Goal: Book appointment/travel/reservation

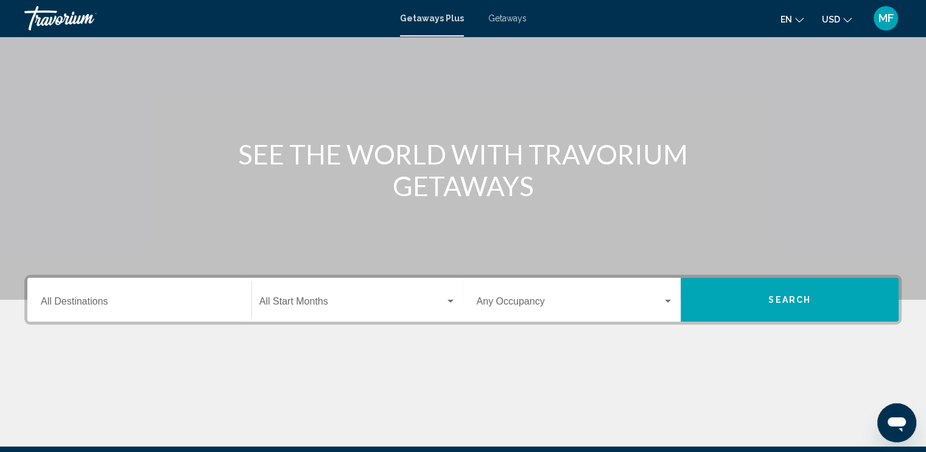
scroll to position [210, 0]
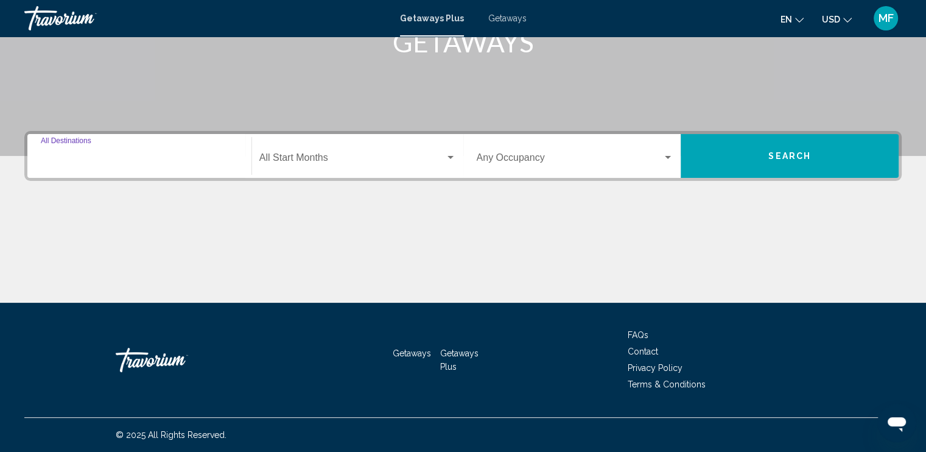
click at [93, 157] on input "Destination All Destinations" at bounding box center [139, 160] width 197 height 11
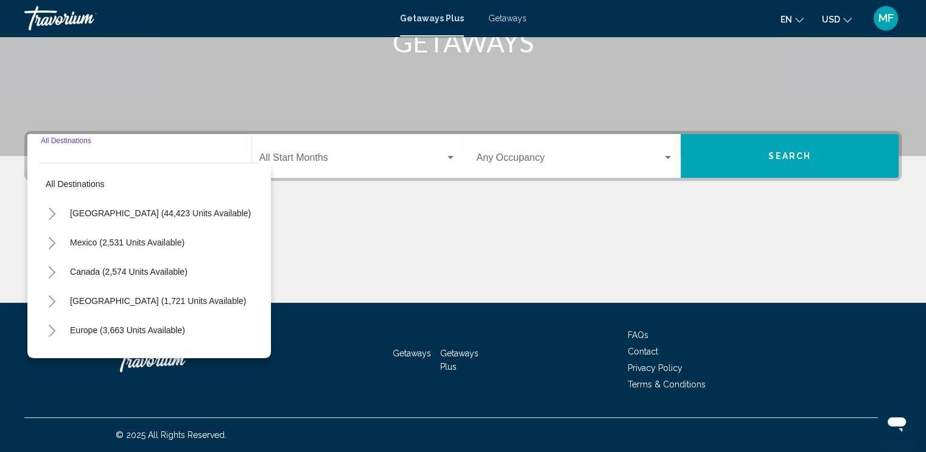
click at [115, 214] on span "[GEOGRAPHIC_DATA] (44,423 units available)" at bounding box center [160, 213] width 181 height 10
type input "**********"
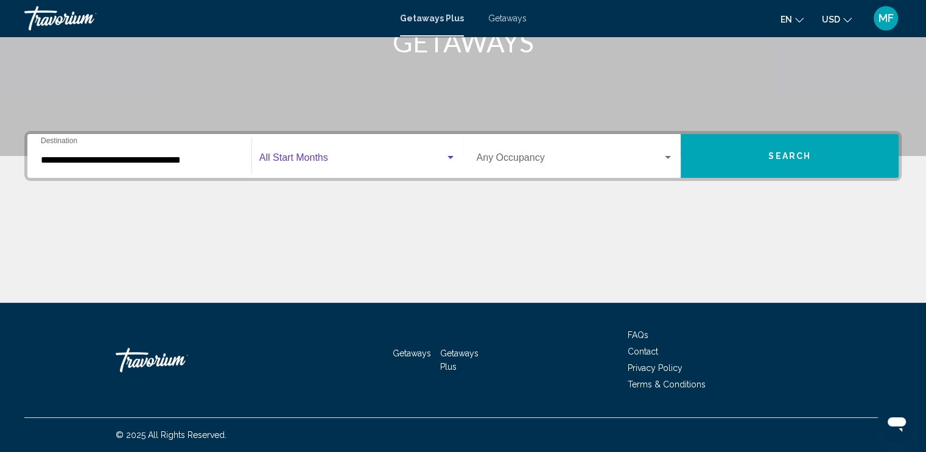
click at [446, 157] on div "Search widget" at bounding box center [450, 158] width 11 height 10
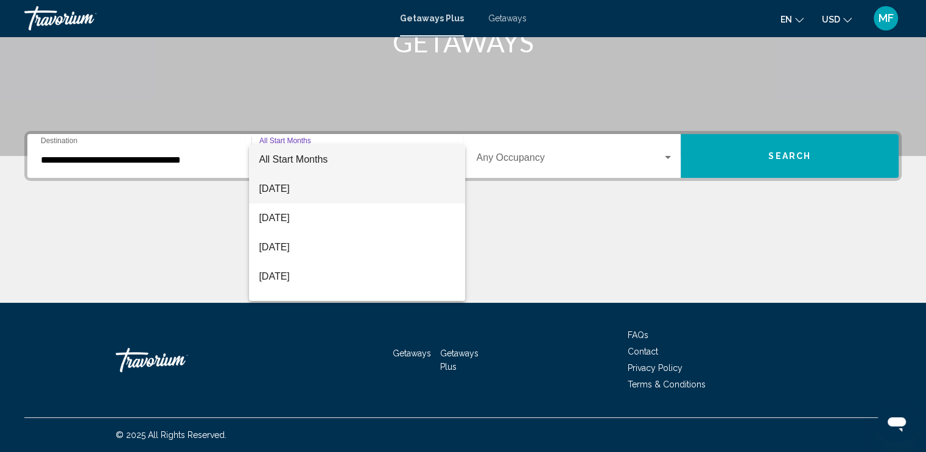
click at [289, 186] on span "[DATE]" at bounding box center [357, 188] width 197 height 29
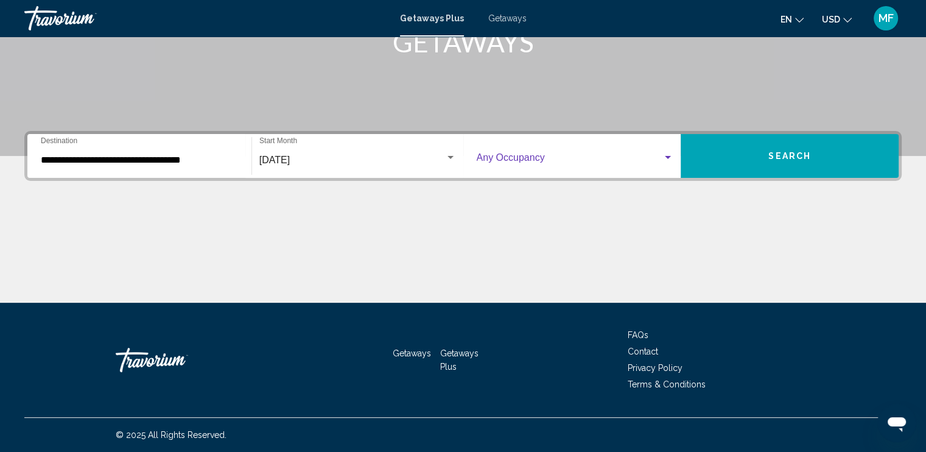
click at [662, 155] on span "Search widget" at bounding box center [570, 160] width 186 height 11
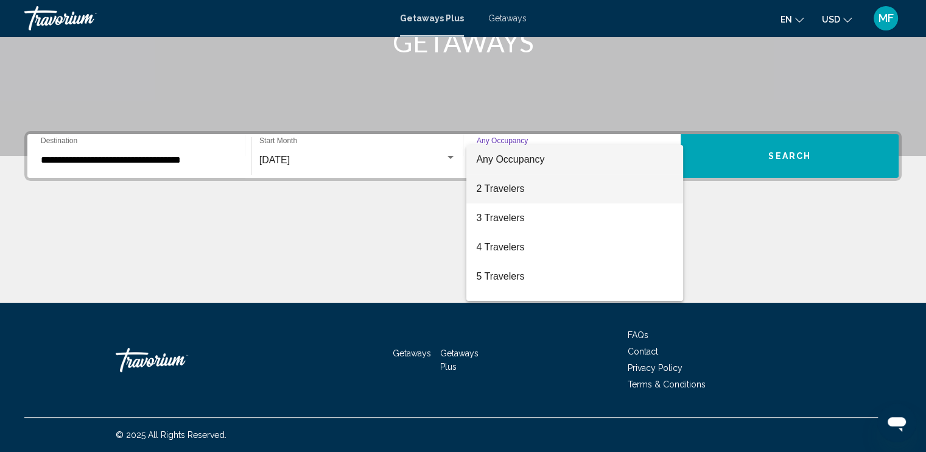
click at [529, 191] on span "2 Travelers" at bounding box center [574, 188] width 197 height 29
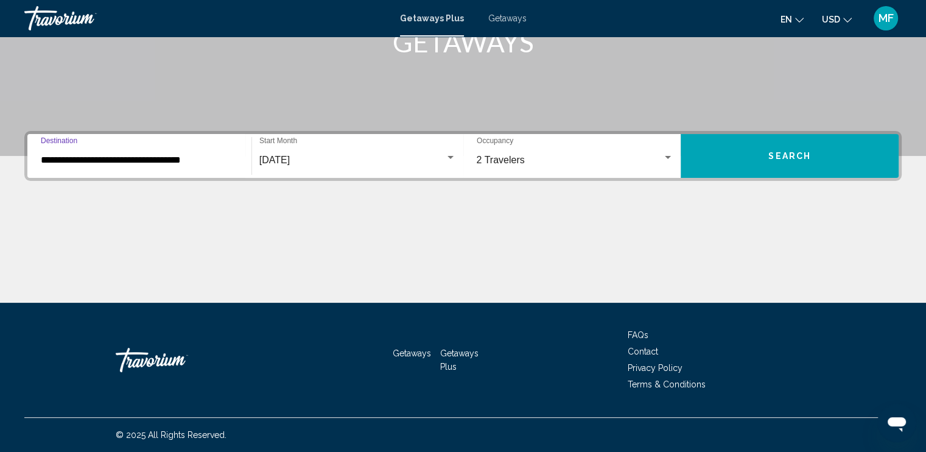
click at [191, 155] on input "**********" at bounding box center [139, 160] width 197 height 11
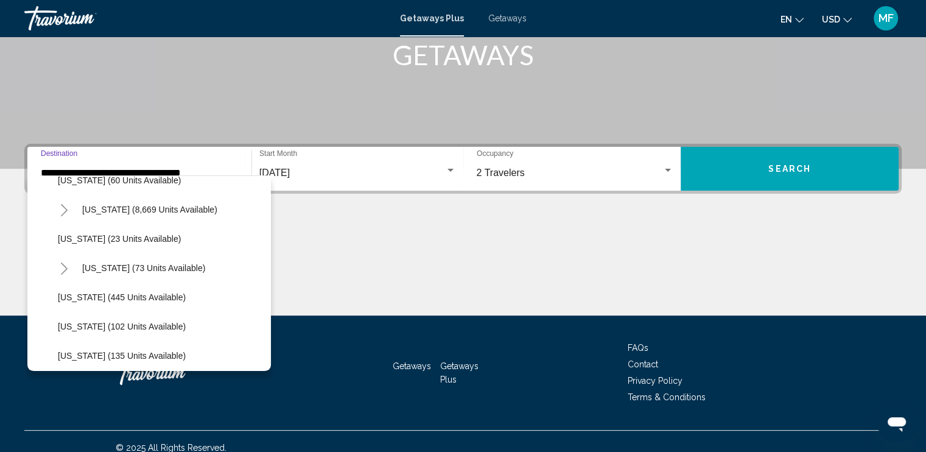
scroll to position [183, 0]
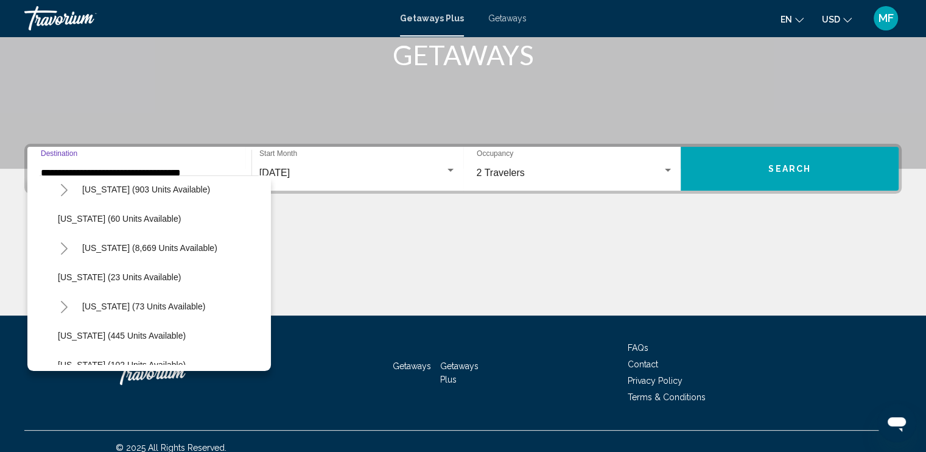
click at [713, 169] on button "Search" at bounding box center [790, 169] width 218 height 44
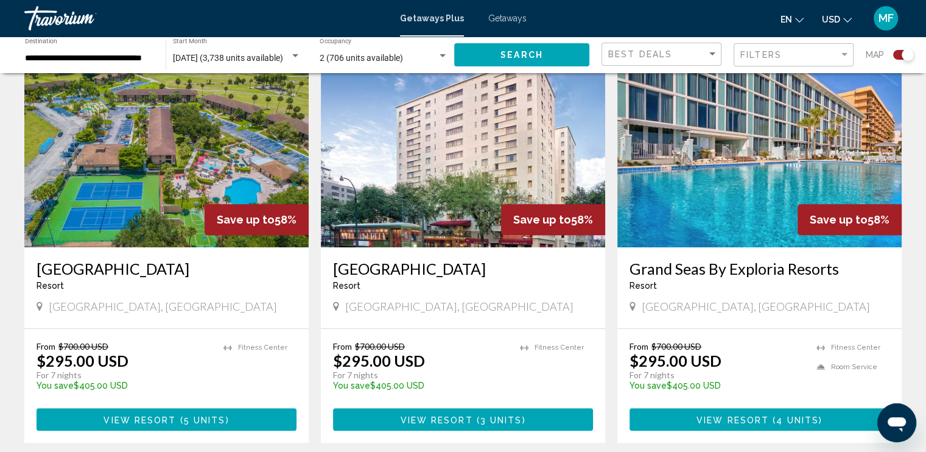
scroll to position [426, 0]
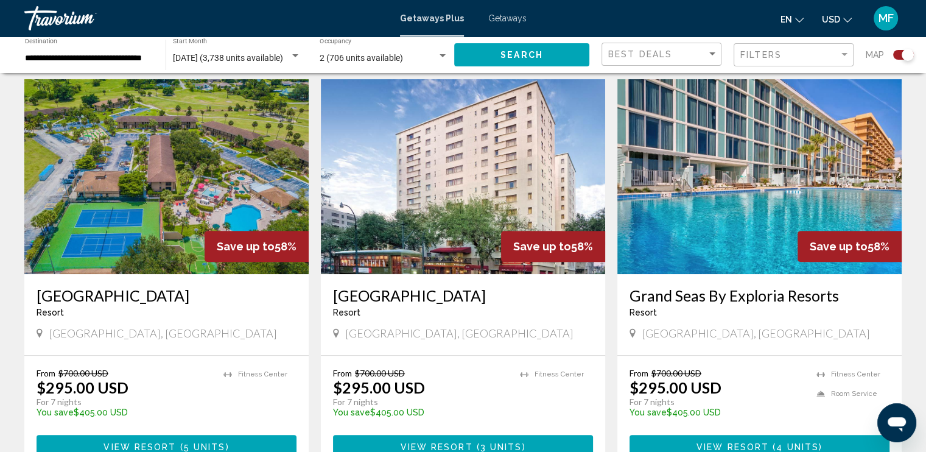
click at [158, 205] on img "Main content" at bounding box center [166, 176] width 284 height 195
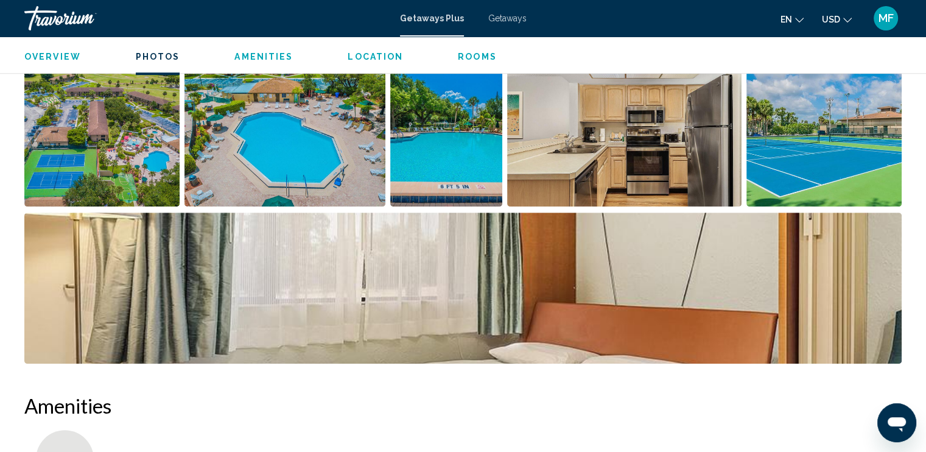
scroll to position [548, 0]
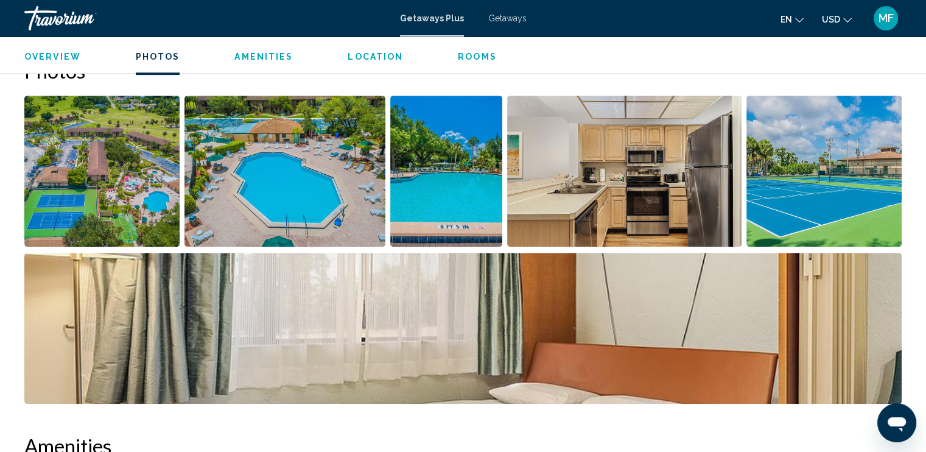
click at [664, 146] on img "Open full-screen image slider" at bounding box center [624, 171] width 234 height 151
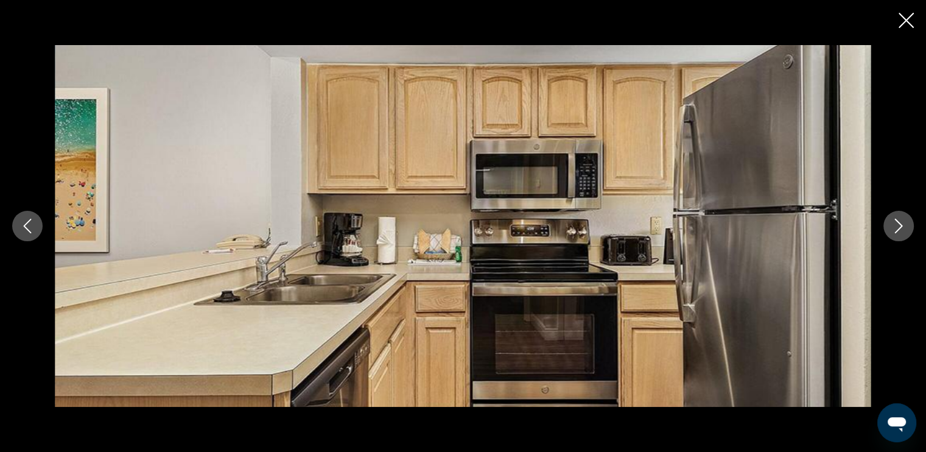
scroll to position [792, 0]
click at [32, 225] on icon "Previous image" at bounding box center [27, 226] width 15 height 15
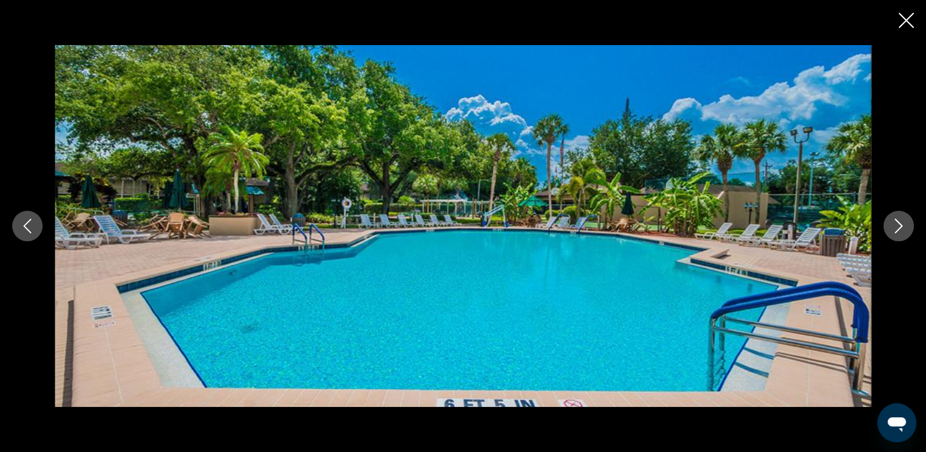
click at [32, 225] on icon "Previous image" at bounding box center [27, 226] width 15 height 15
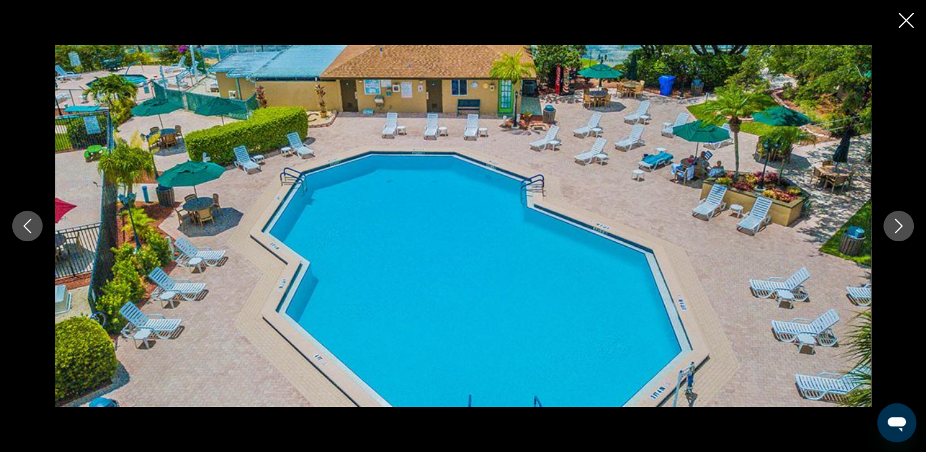
click at [32, 225] on icon "Previous image" at bounding box center [27, 226] width 15 height 15
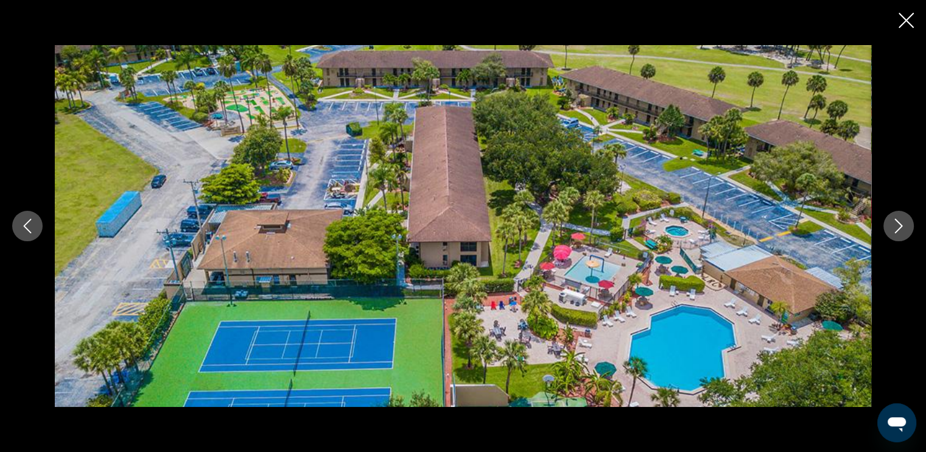
click at [32, 225] on icon "Previous image" at bounding box center [27, 226] width 15 height 15
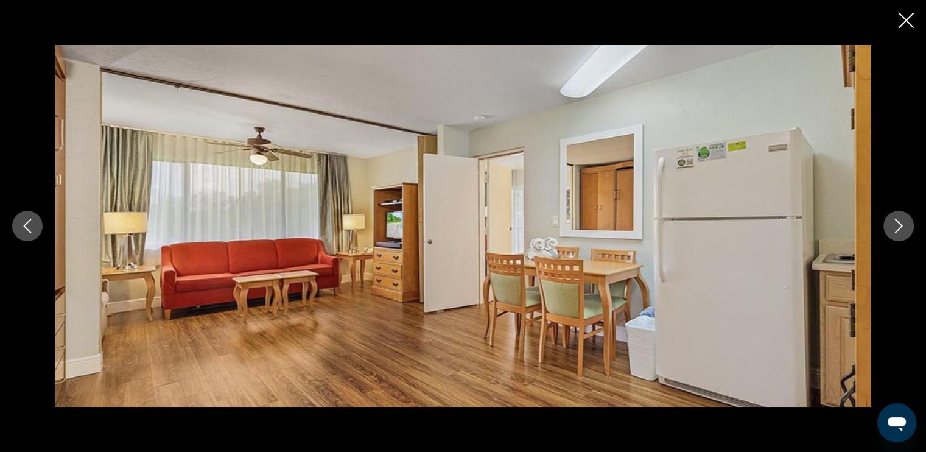
click at [32, 225] on icon "Previous image" at bounding box center [27, 226] width 15 height 15
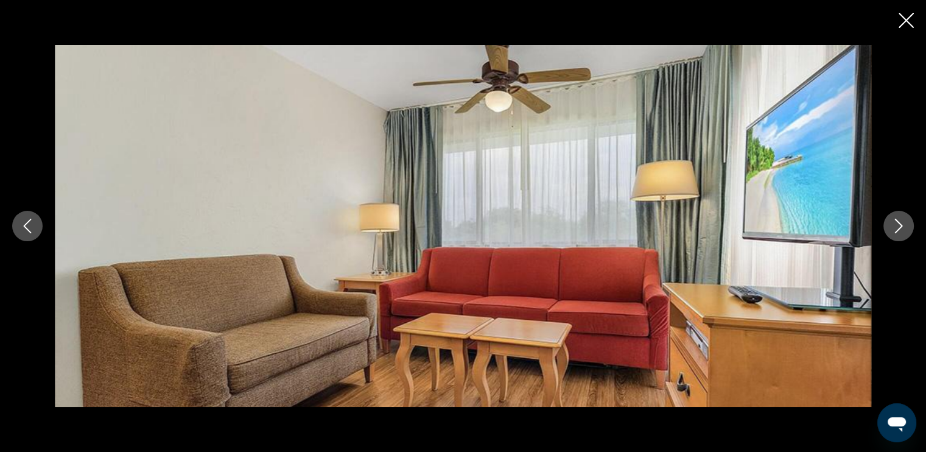
click at [32, 225] on icon "Previous image" at bounding box center [27, 226] width 15 height 15
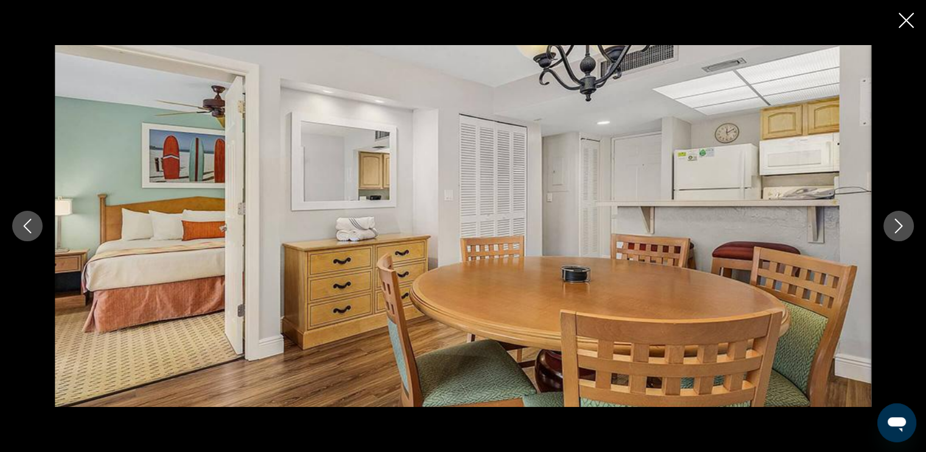
click at [32, 225] on icon "Previous image" at bounding box center [27, 226] width 15 height 15
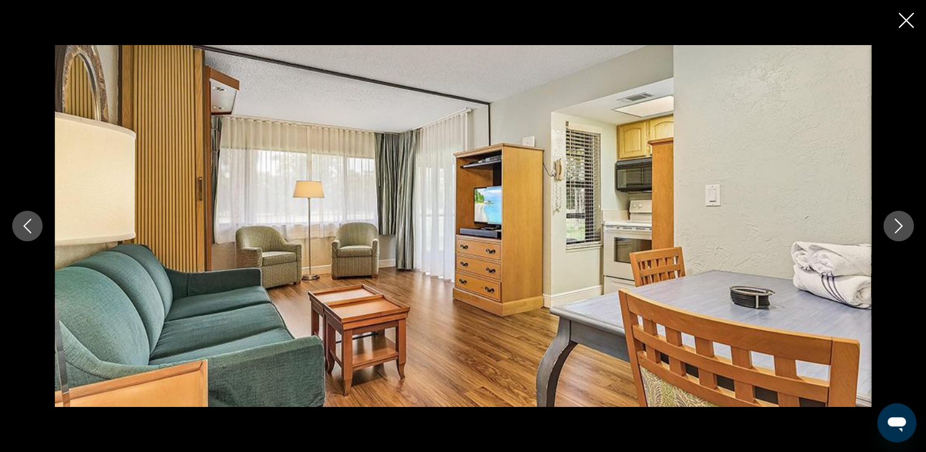
click at [32, 225] on icon "Previous image" at bounding box center [27, 226] width 15 height 15
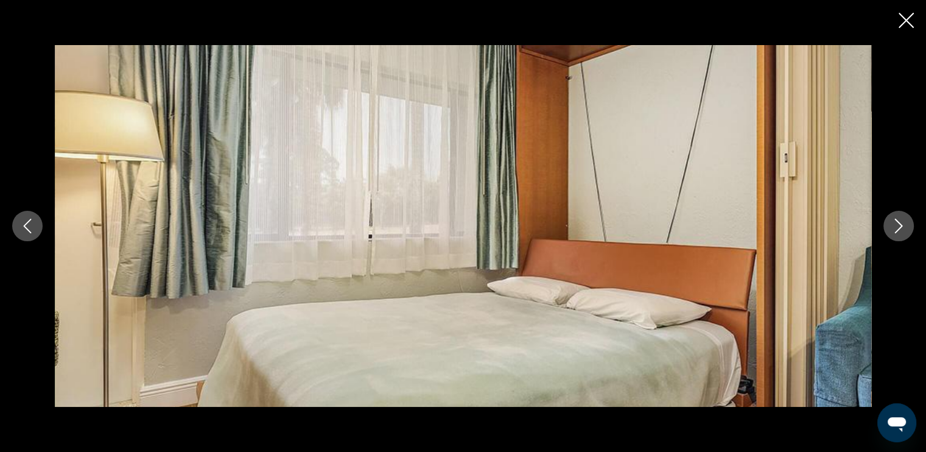
click at [32, 225] on icon "Previous image" at bounding box center [27, 226] width 15 height 15
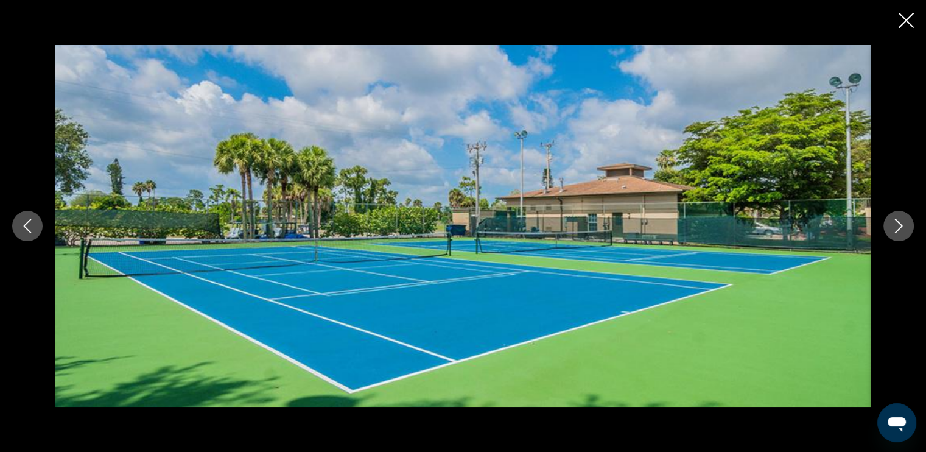
click at [897, 16] on div "Main content" at bounding box center [463, 226] width 926 height 452
click at [905, 18] on icon "Close slideshow" at bounding box center [906, 20] width 15 height 15
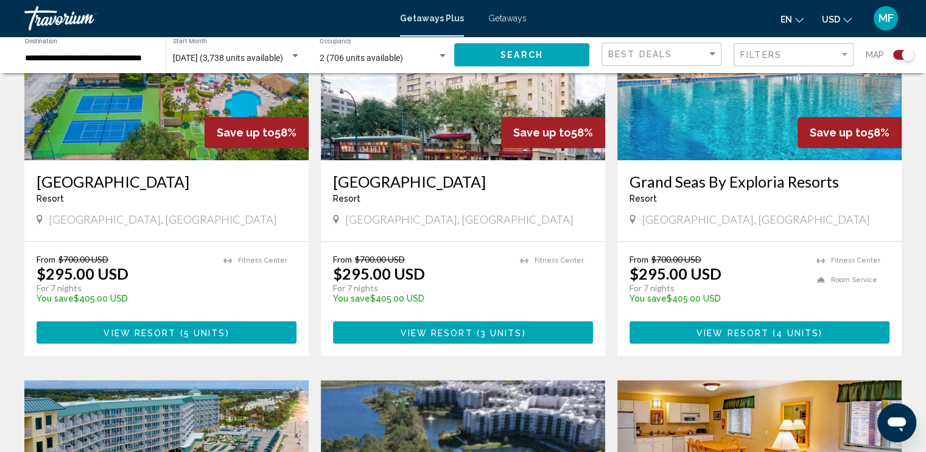
scroll to position [548, 0]
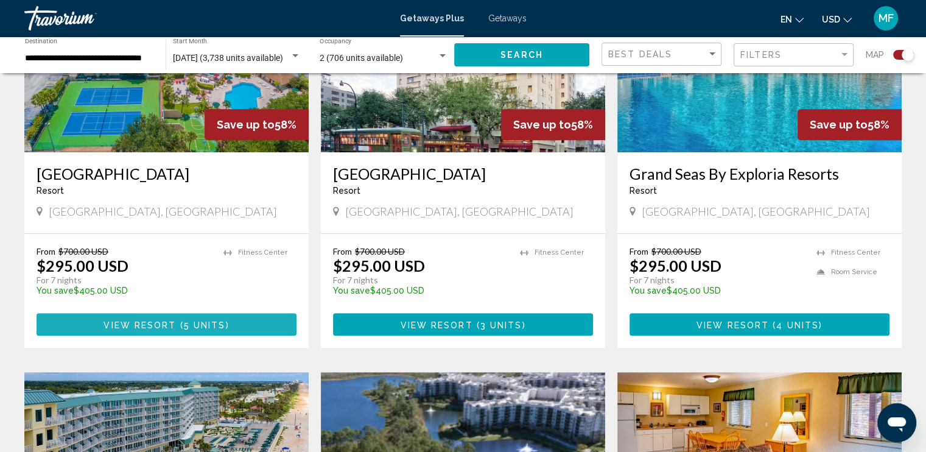
click at [138, 321] on span "View Resort" at bounding box center [140, 325] width 72 height 10
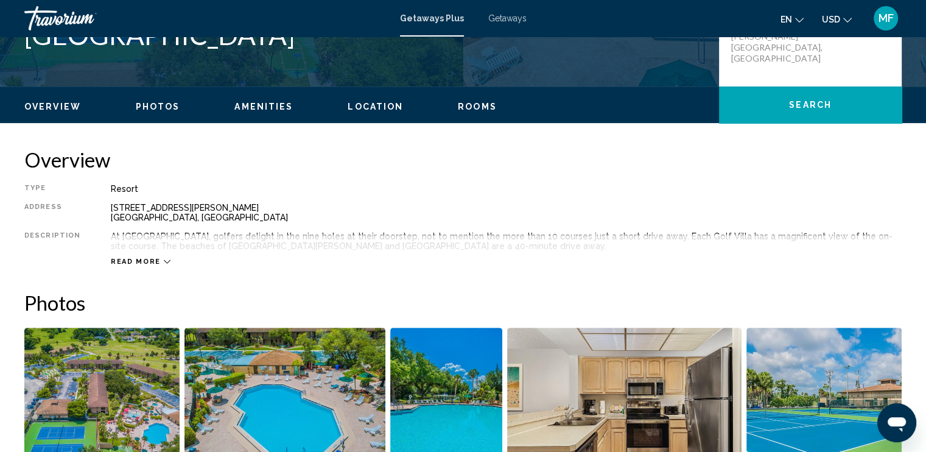
scroll to position [365, 0]
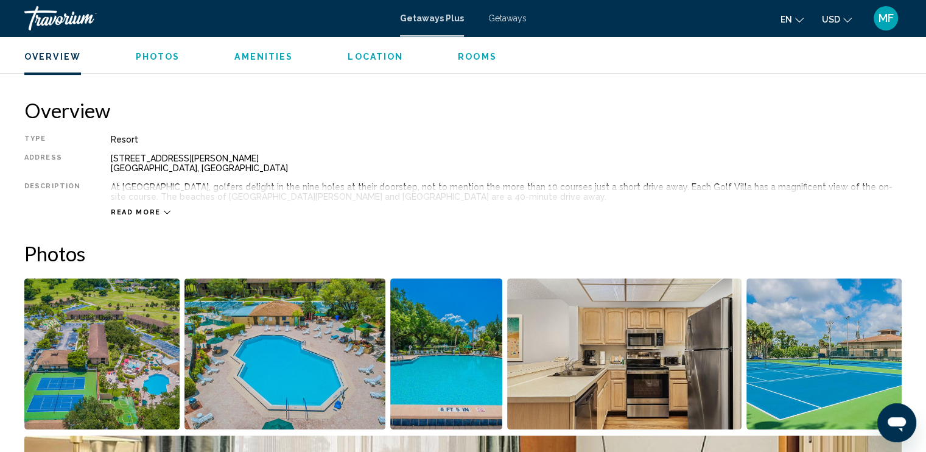
click at [131, 209] on span "Read more" at bounding box center [136, 212] width 50 height 8
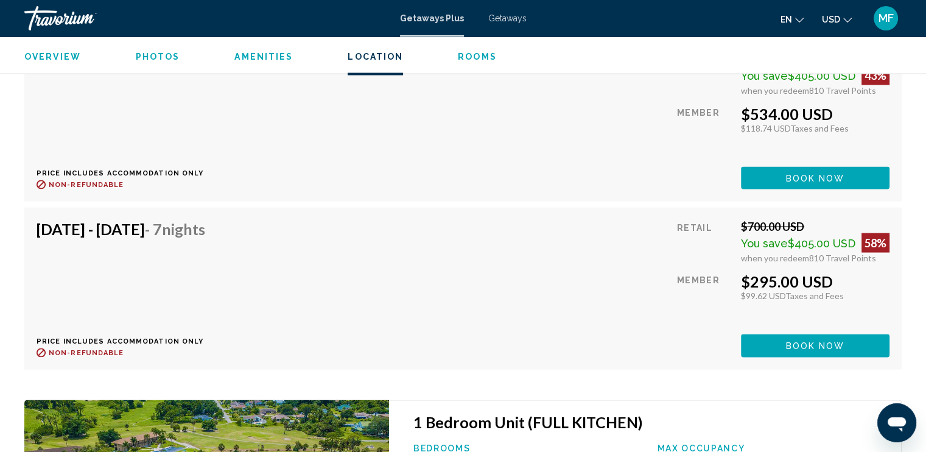
scroll to position [2254, 0]
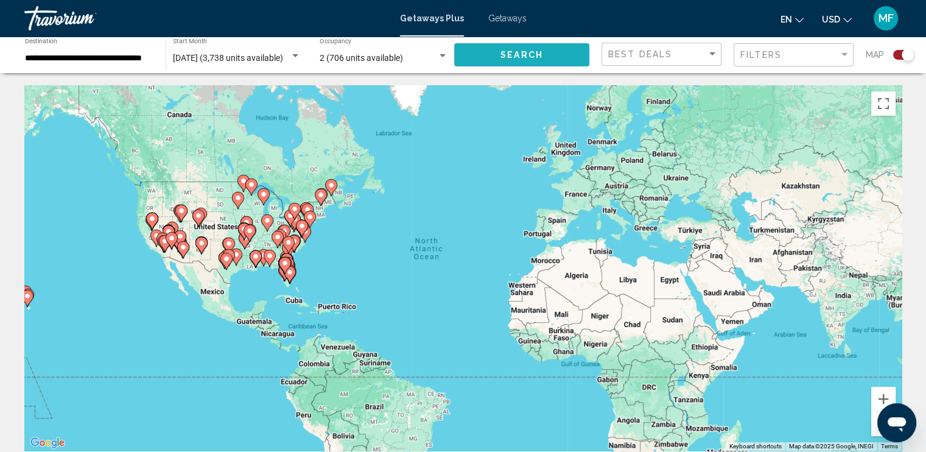
click at [526, 57] on span "Search" at bounding box center [522, 56] width 43 height 10
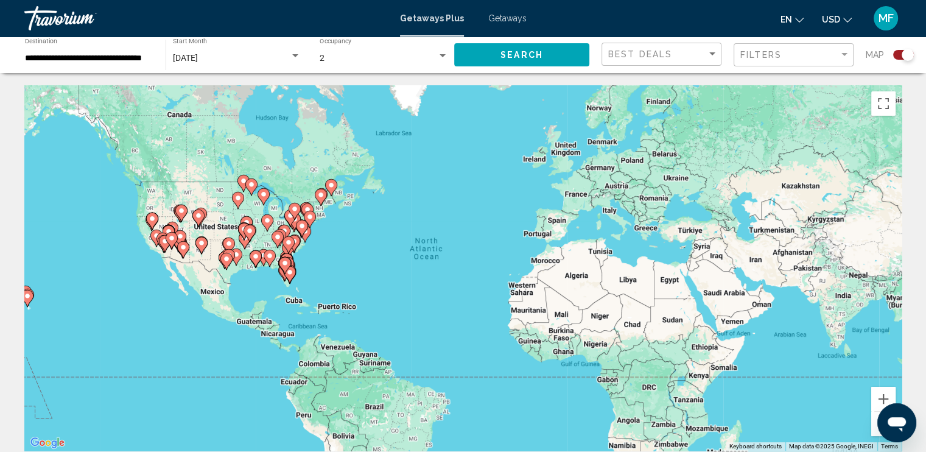
click at [143, 58] on input "**********" at bounding box center [89, 59] width 129 height 10
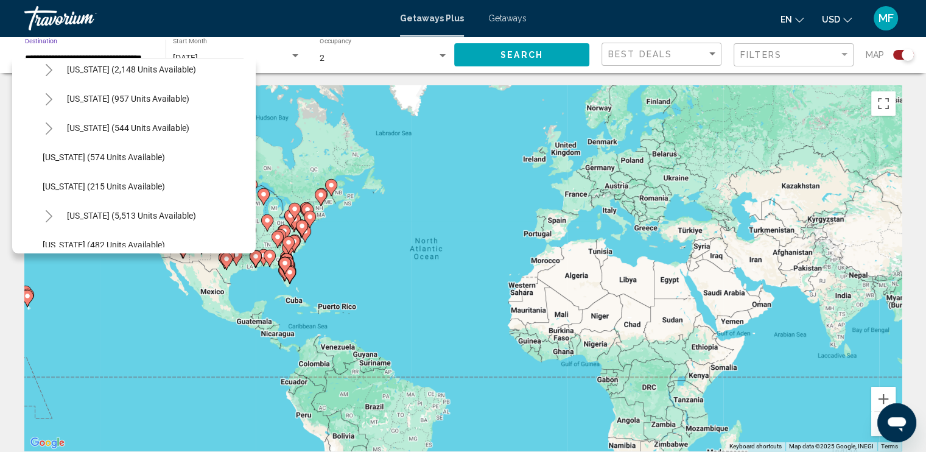
scroll to position [975, 0]
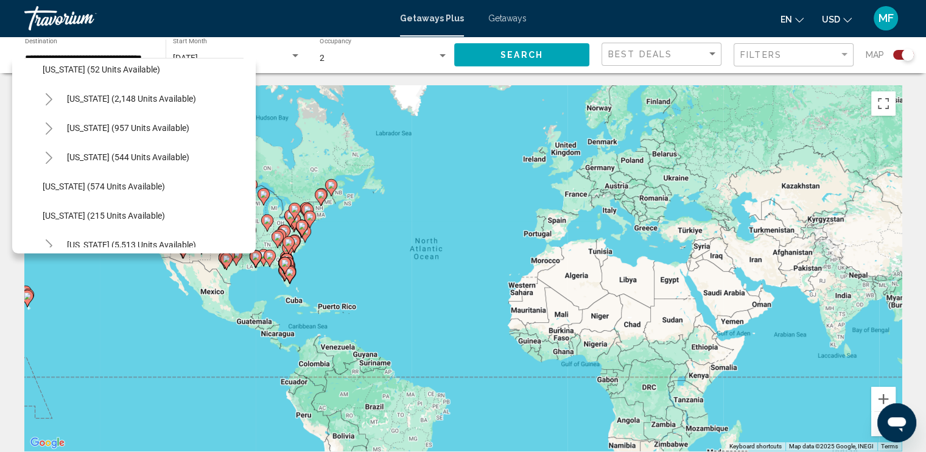
click at [477, 367] on div "To activate drag with keyboard, press Alt + Enter. Once in keyboard drag state,…" at bounding box center [463, 267] width 878 height 365
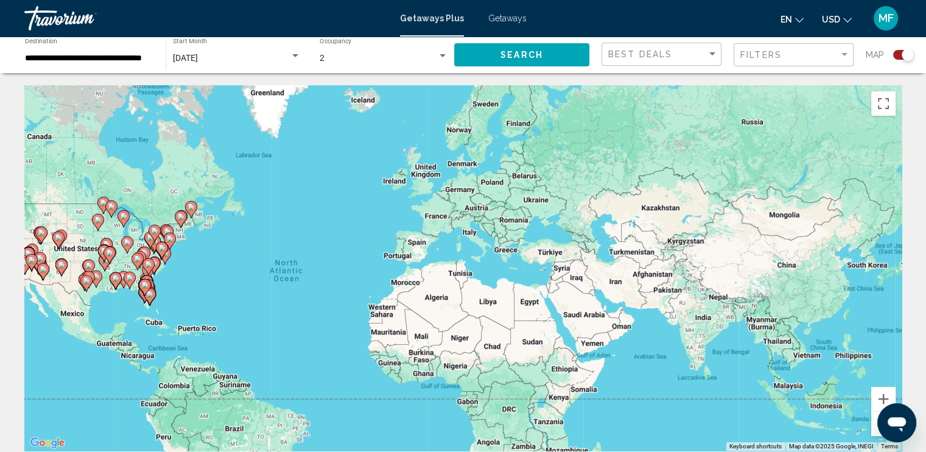
drag, startPoint x: 719, startPoint y: 288, endPoint x: 585, endPoint y: 312, distance: 136.7
click at [585, 312] on div "To activate drag with keyboard, press Alt + Enter. Once in keyboard drag state,…" at bounding box center [463, 267] width 878 height 365
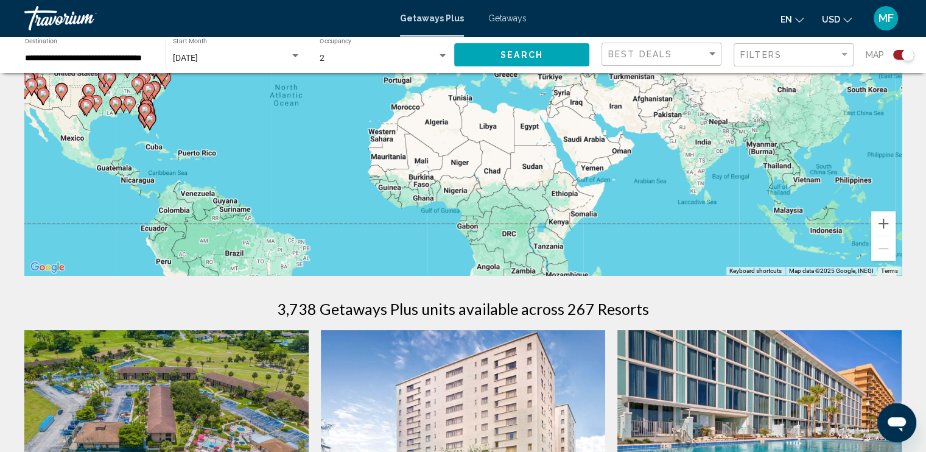
scroll to position [183, 0]
